Goal: Transaction & Acquisition: Purchase product/service

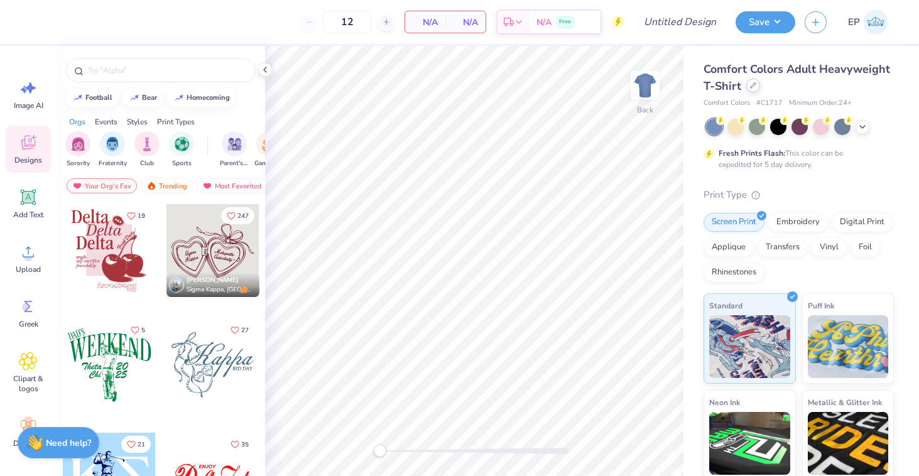
click at [755, 88] on icon at bounding box center [753, 85] width 6 height 6
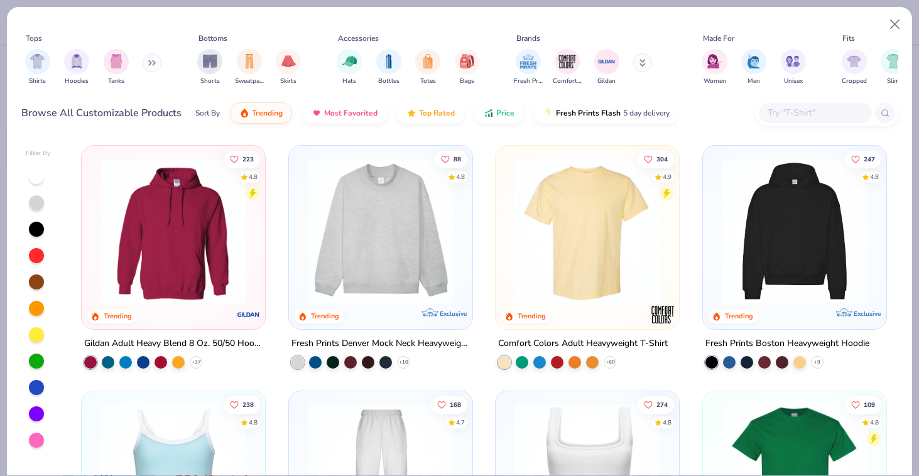
click at [363, 222] on img at bounding box center [380, 231] width 158 height 146
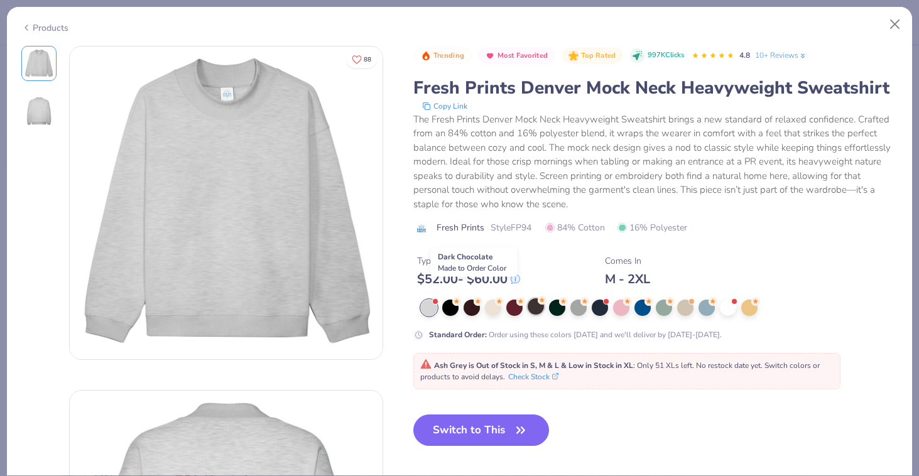
click at [528, 298] on div at bounding box center [536, 306] width 16 height 16
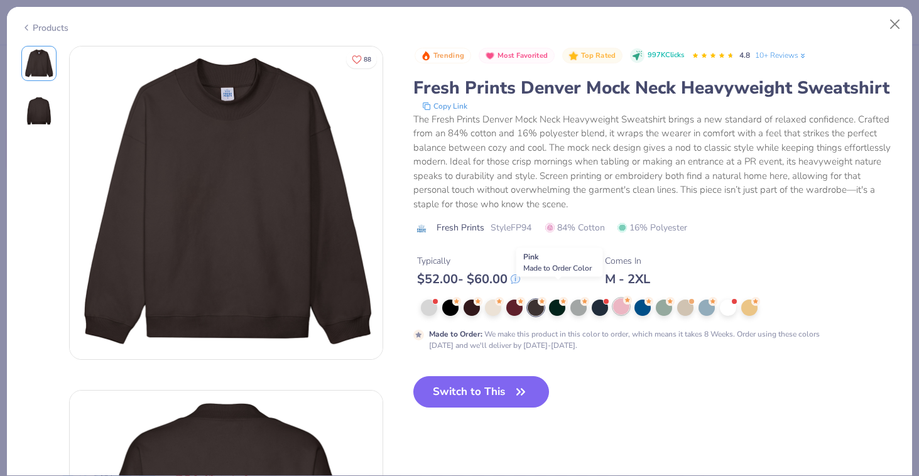
click at [613, 298] on div at bounding box center [621, 306] width 16 height 16
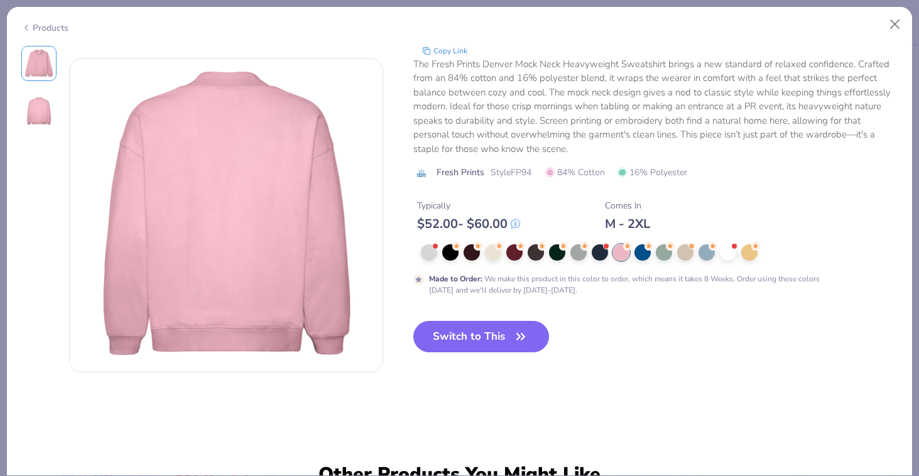
scroll to position [332, 0]
click at [889, 20] on button "Close" at bounding box center [895, 25] width 24 height 24
